Goal: Information Seeking & Learning: Check status

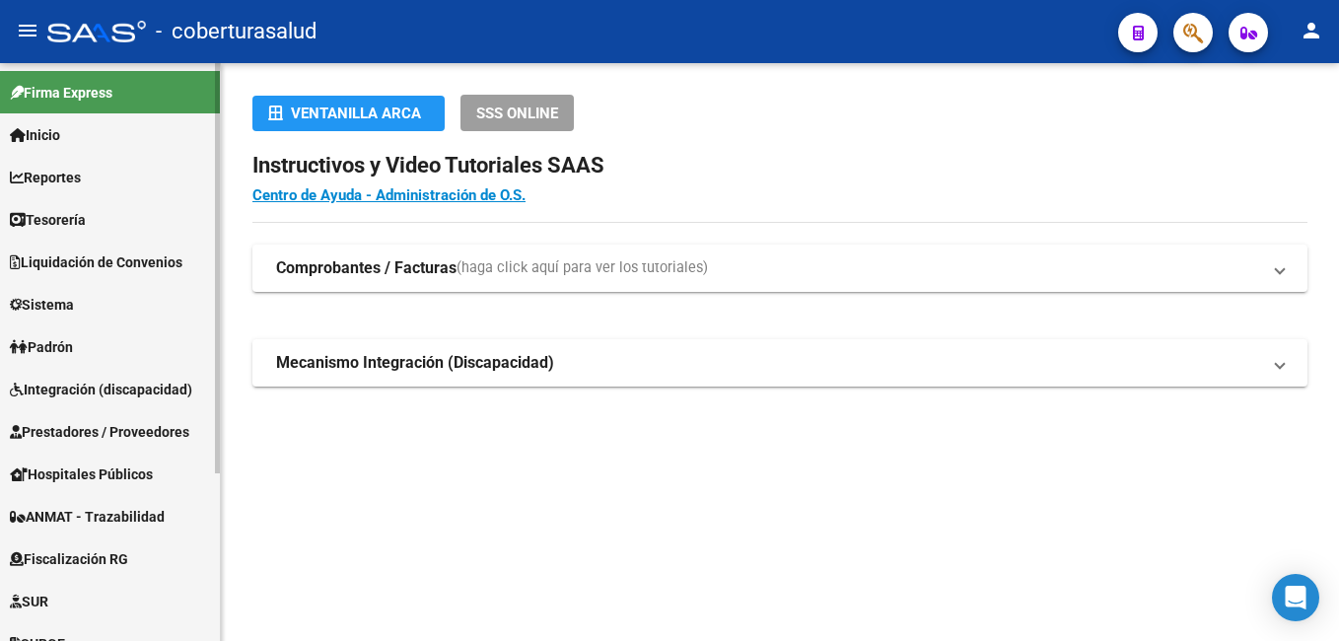
click at [81, 170] on span "Reportes" at bounding box center [45, 178] width 71 height 22
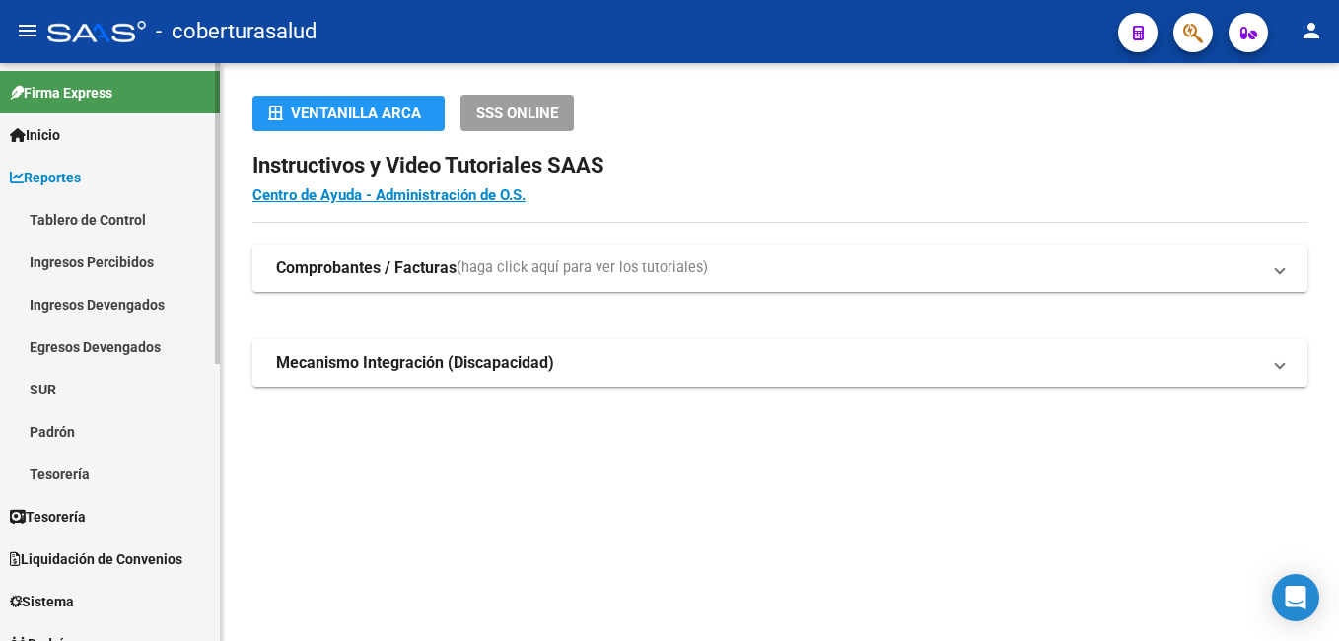
click at [96, 210] on link "Tablero de Control" at bounding box center [110, 219] width 220 height 42
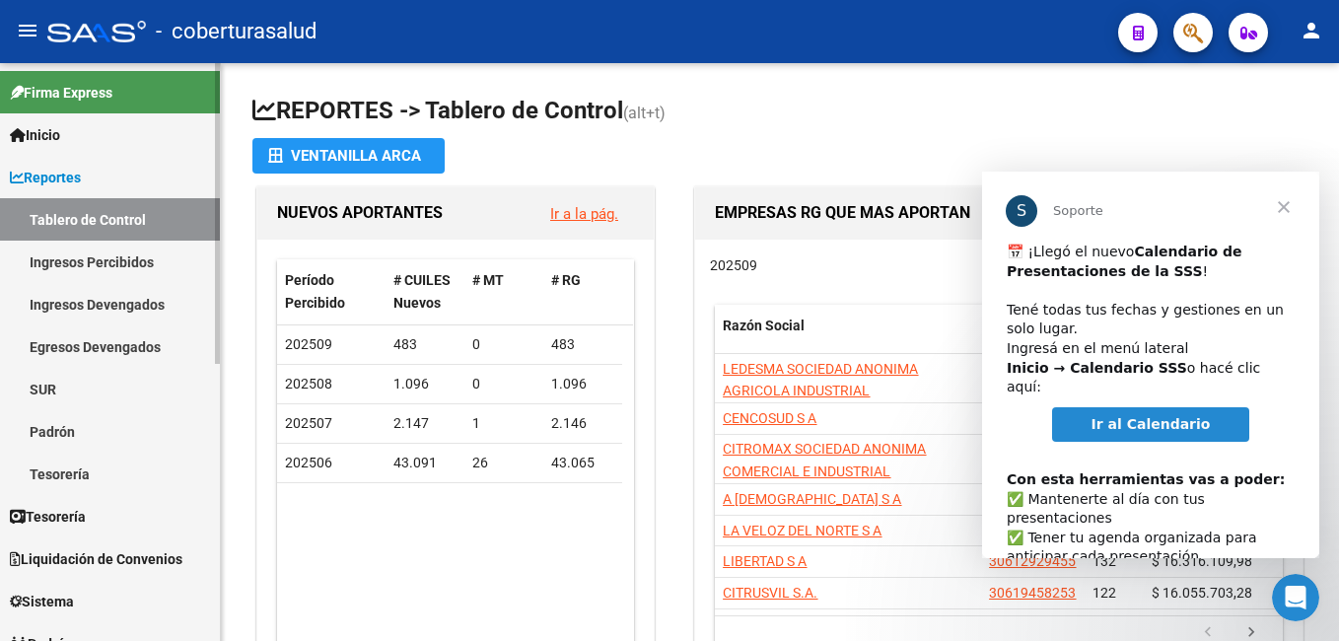
click at [93, 257] on link "Ingresos Percibidos" at bounding box center [110, 262] width 220 height 42
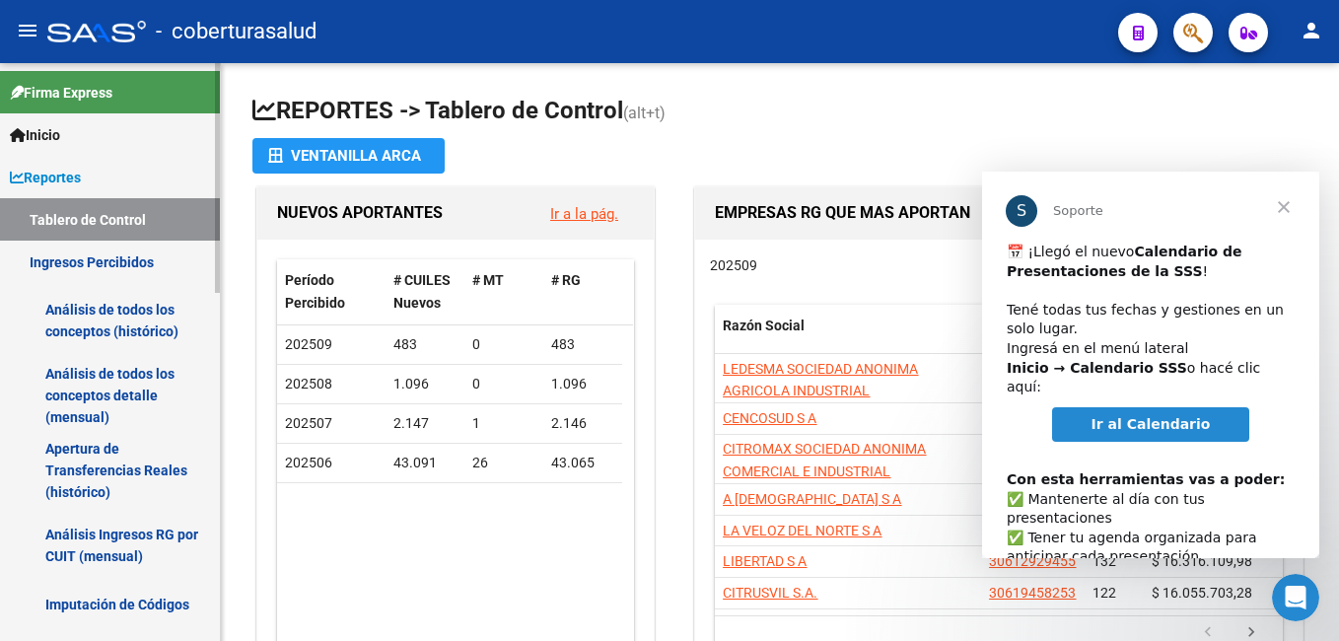
click at [91, 317] on link "Análisis de todos los conceptos (histórico)" at bounding box center [110, 320] width 220 height 75
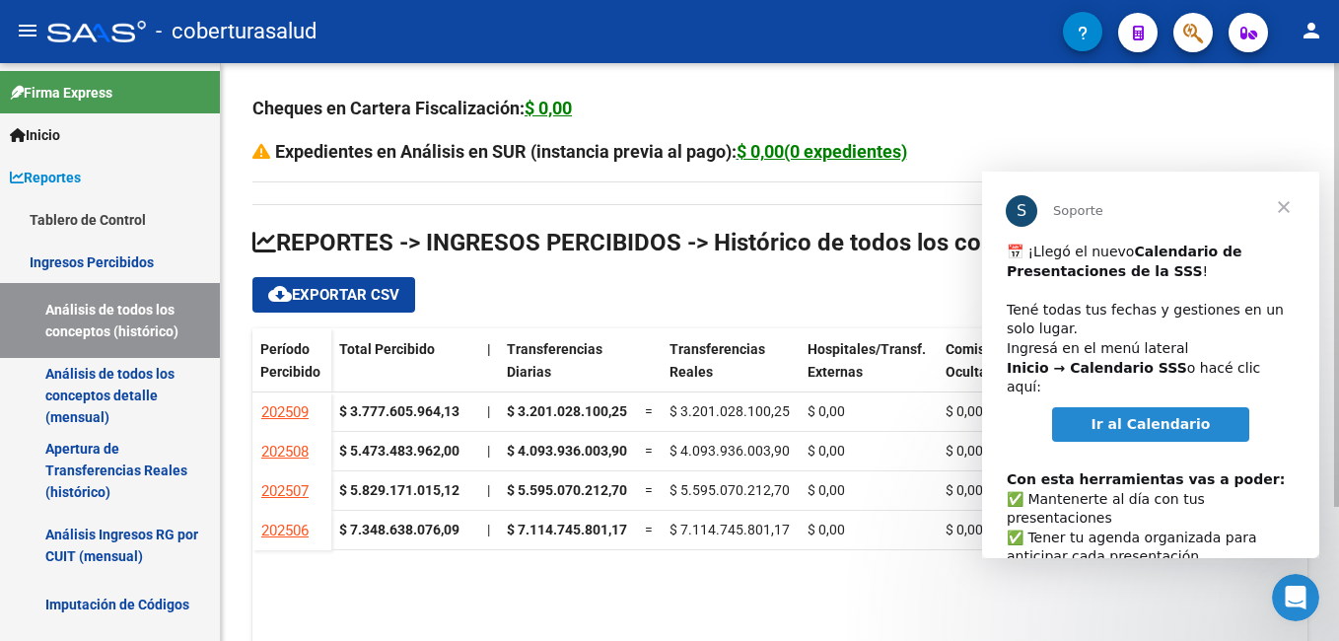
click at [421, 598] on datatable-body "202509 $ 3.777.605.964,13 | $ 3.201.028.100,25 = $ 3.201.028.100,25 $ 0,00 $ 0,…" at bounding box center [779, 569] width 1055 height 355
click at [1278, 212] on span "Cerrar" at bounding box center [1283, 207] width 71 height 71
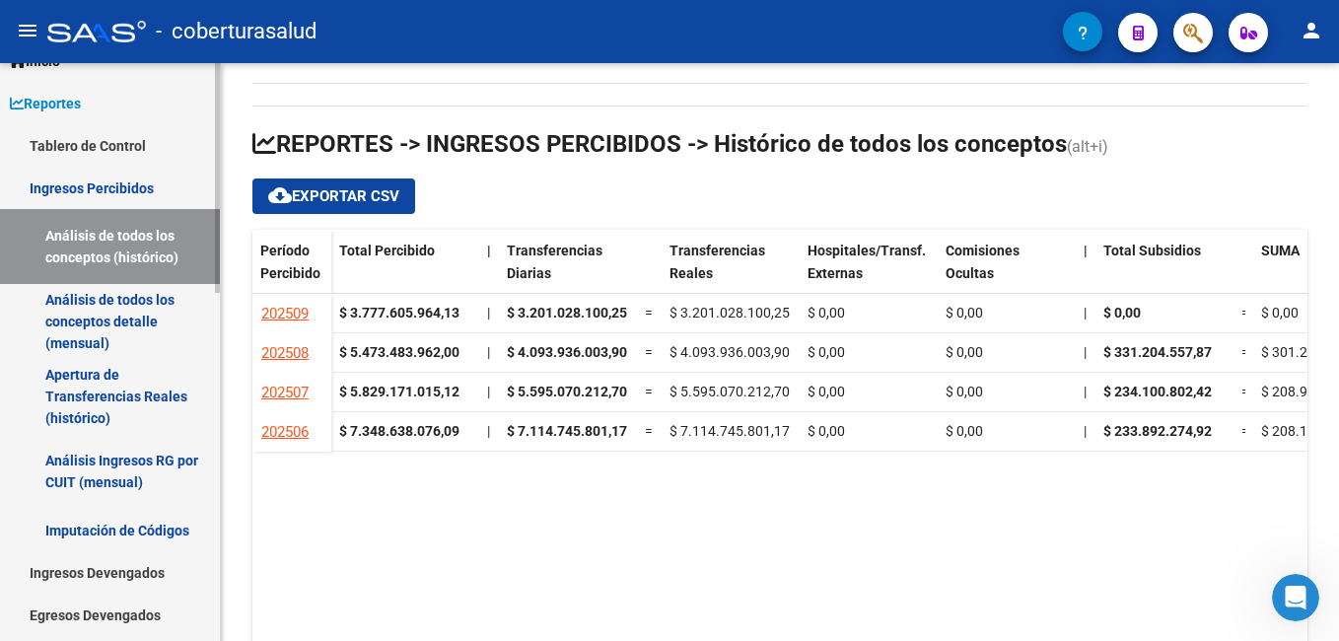
scroll to position [197, 0]
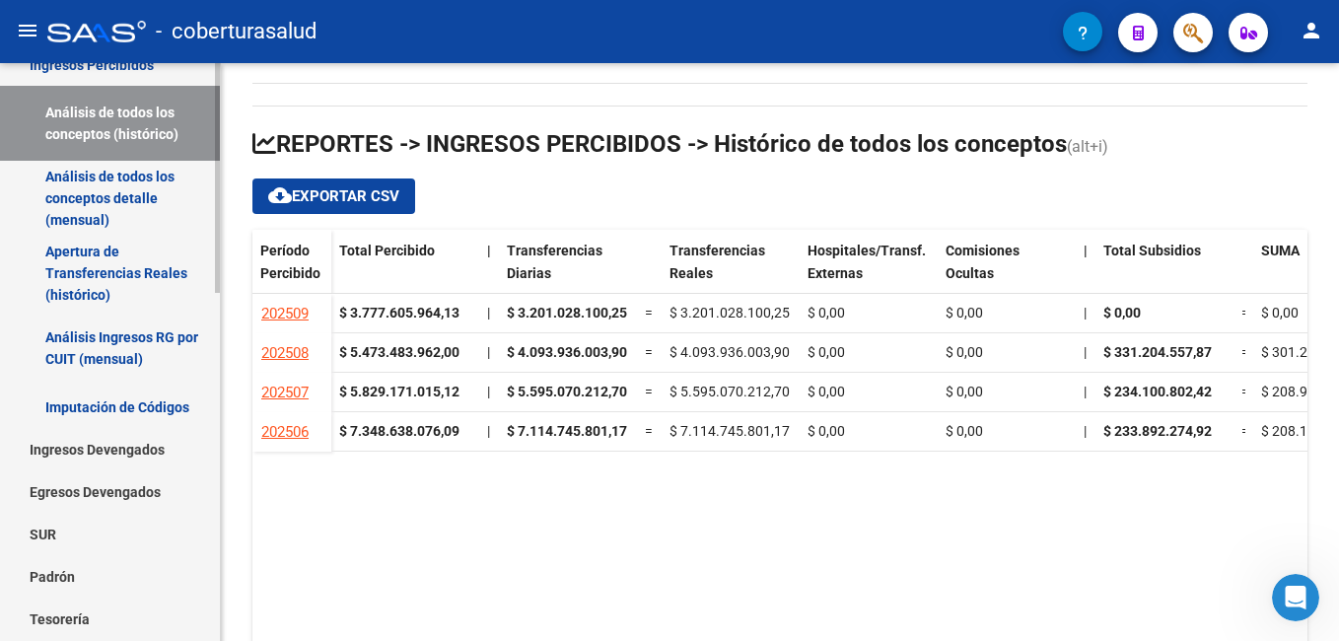
click at [110, 278] on link "Apertura de Transferencias Reales (histórico)" at bounding box center [110, 273] width 220 height 75
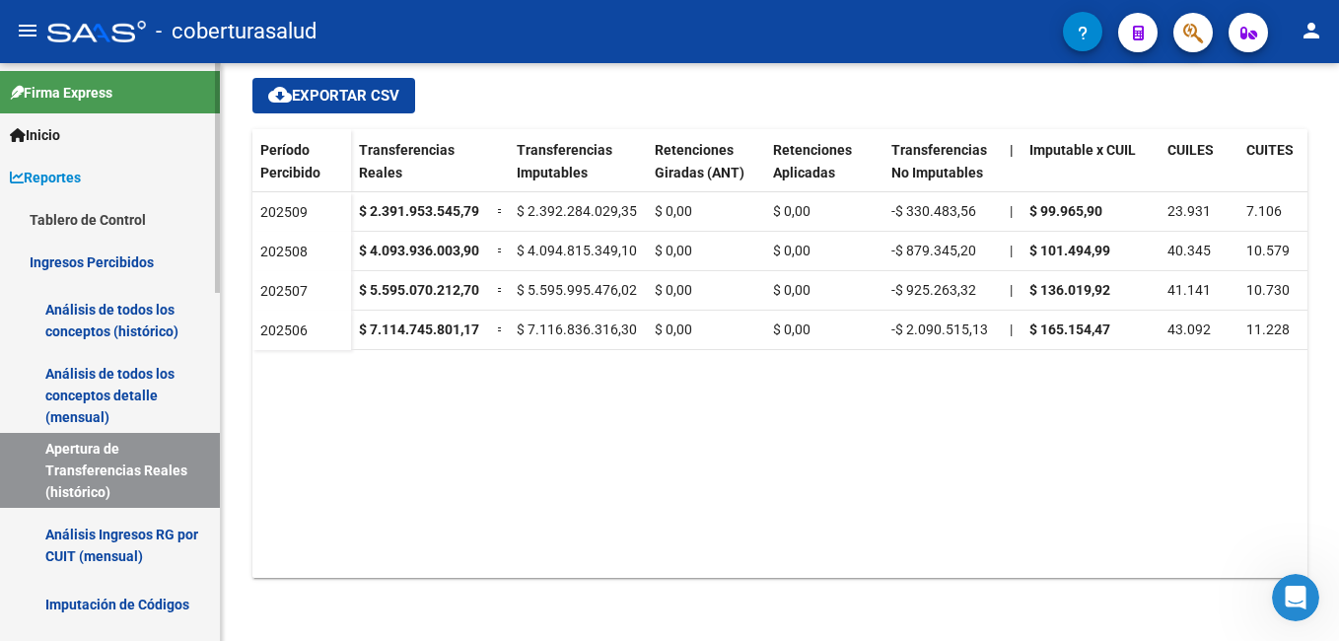
click at [93, 322] on link "Análisis de todos los conceptos (histórico)" at bounding box center [110, 320] width 220 height 75
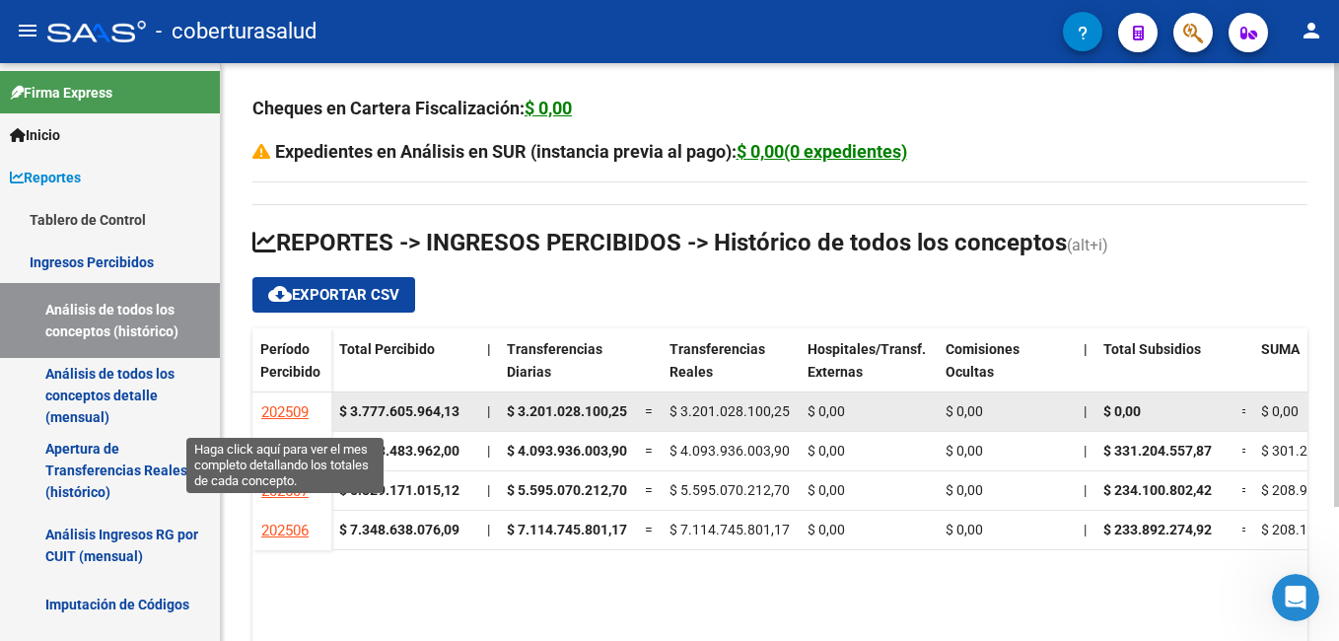
click at [287, 409] on span "202509" at bounding box center [284, 412] width 47 height 18
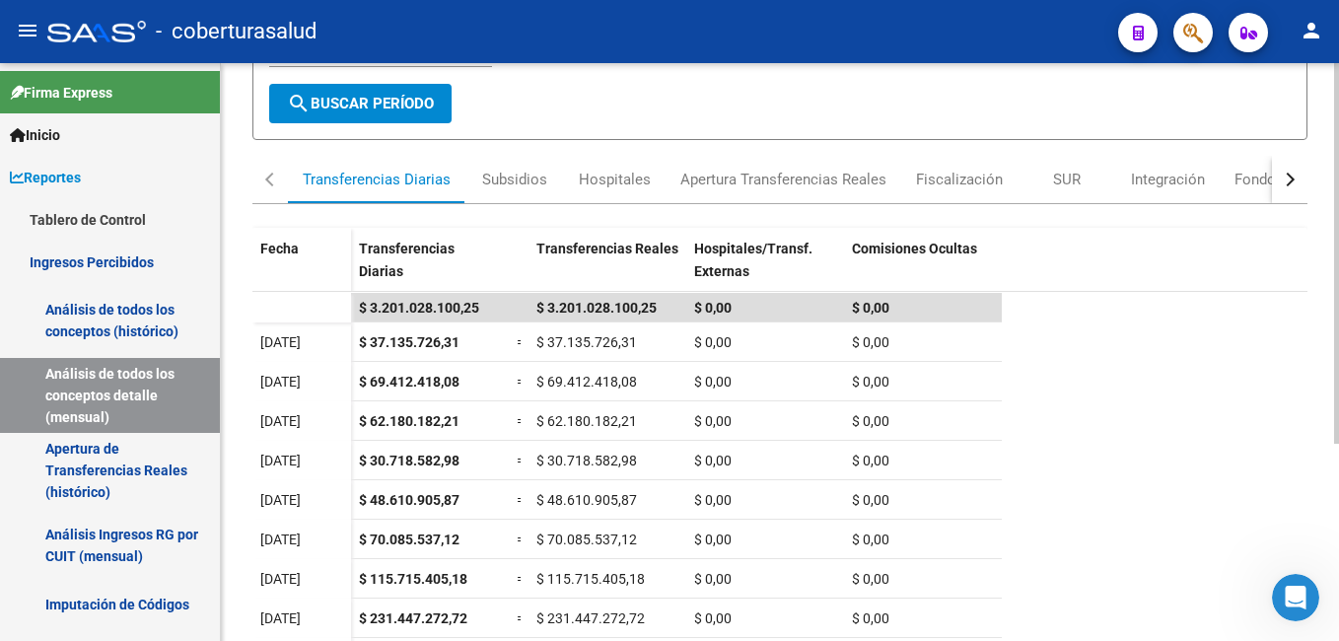
click at [320, 175] on div "Transferencias Diarias" at bounding box center [377, 180] width 148 height 22
click at [92, 398] on link "Análisis de todos los conceptos detalle (mensual)" at bounding box center [110, 395] width 220 height 75
click at [121, 321] on link "Análisis de todos los conceptos (histórico)" at bounding box center [110, 320] width 220 height 75
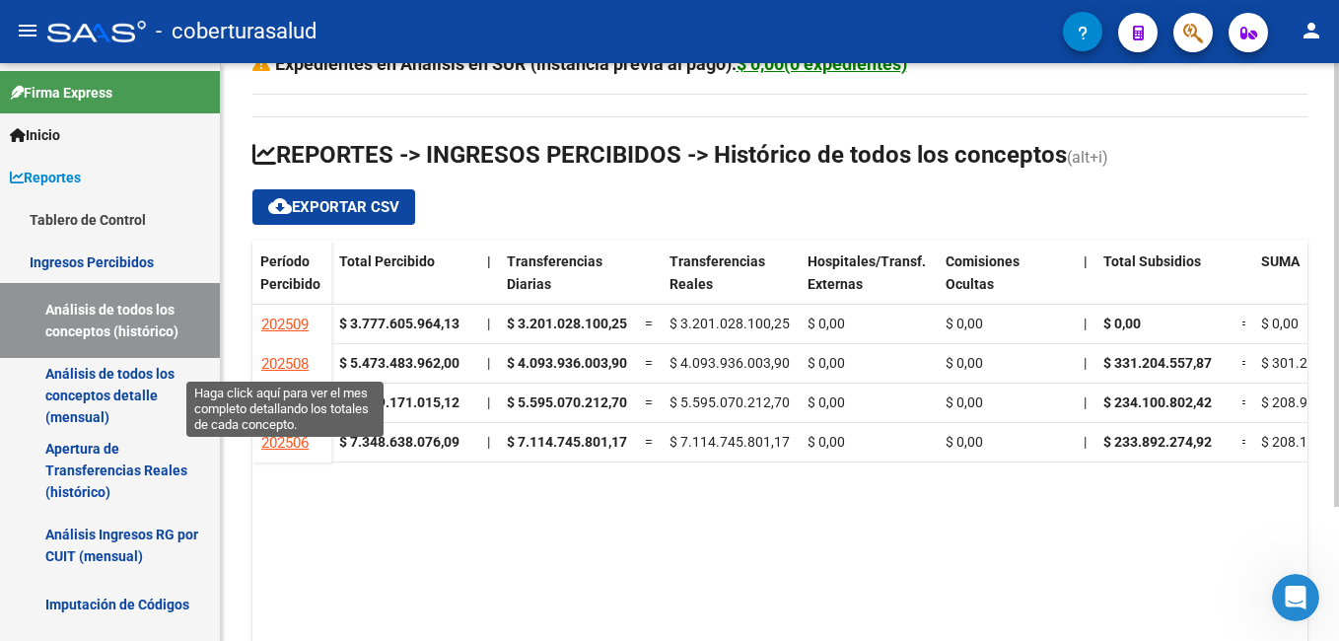
scroll to position [175, 0]
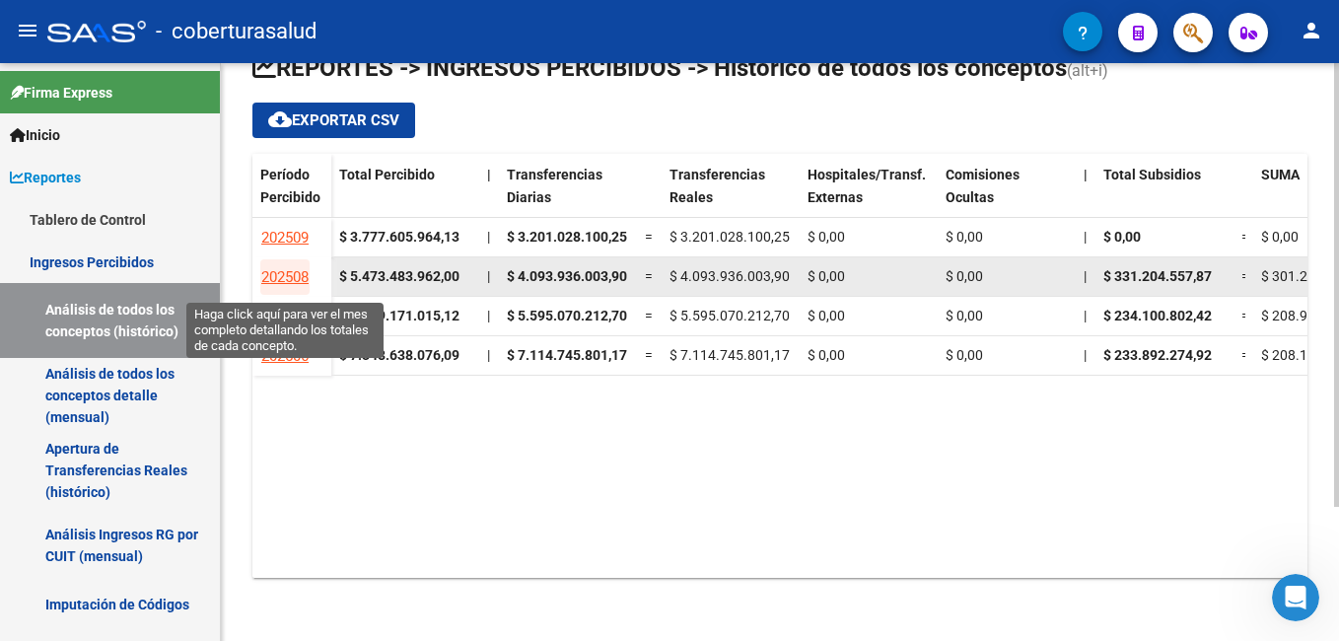
click at [278, 274] on span "202508" at bounding box center [284, 277] width 47 height 18
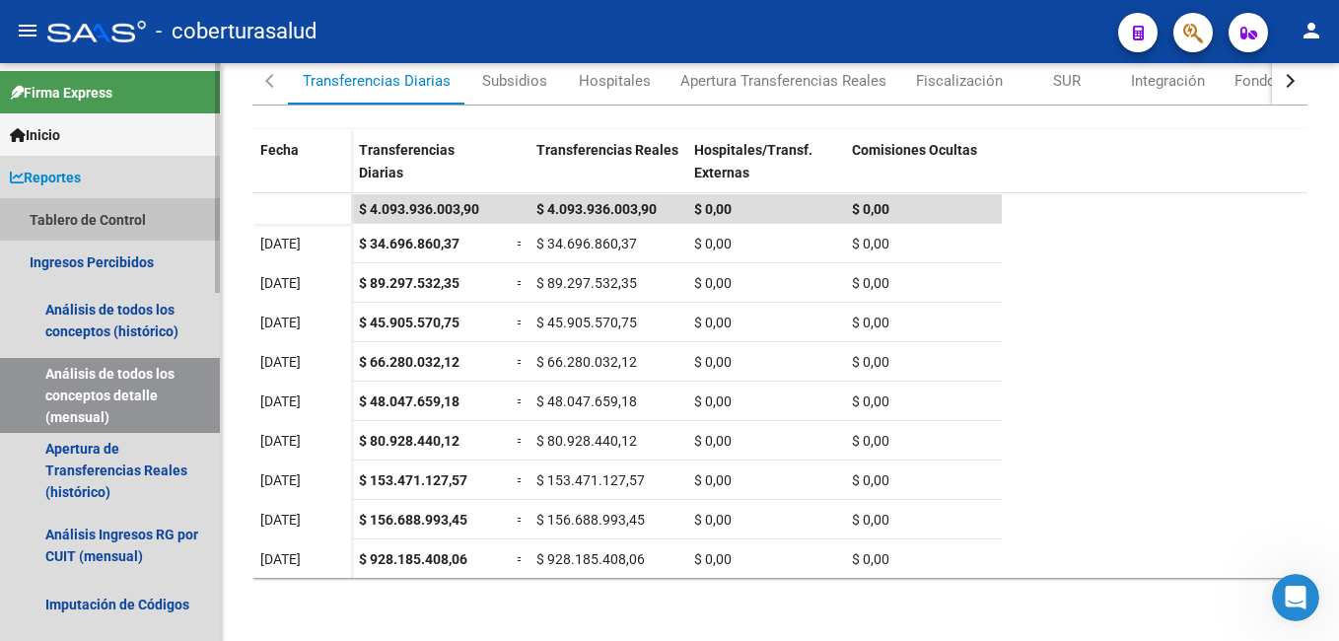
click at [114, 203] on link "Tablero de Control" at bounding box center [110, 219] width 220 height 42
